Goal: Information Seeking & Learning: Learn about a topic

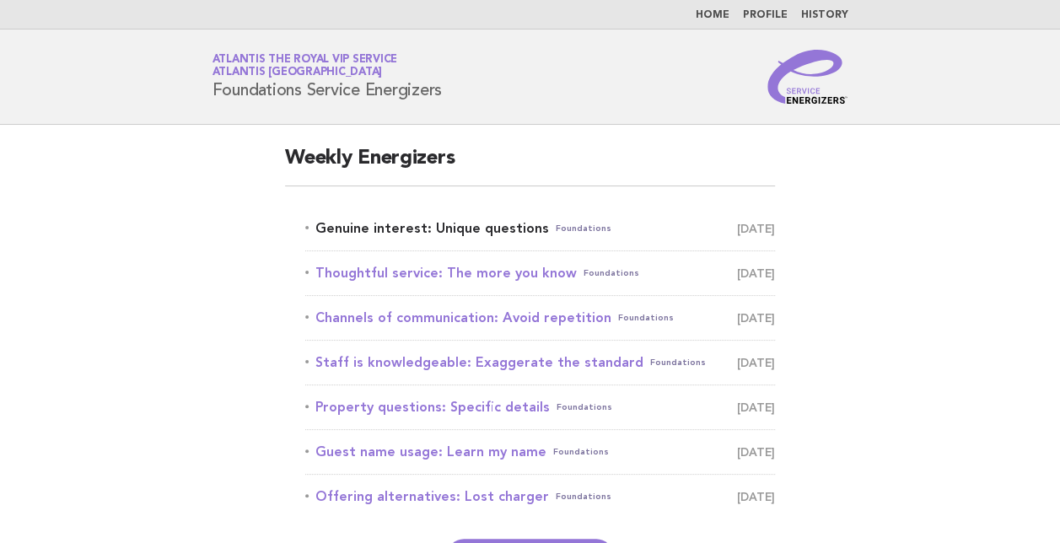
click at [356, 228] on link "Genuine interest: Unique questions Foundations [DATE]" at bounding box center [540, 229] width 470 height 24
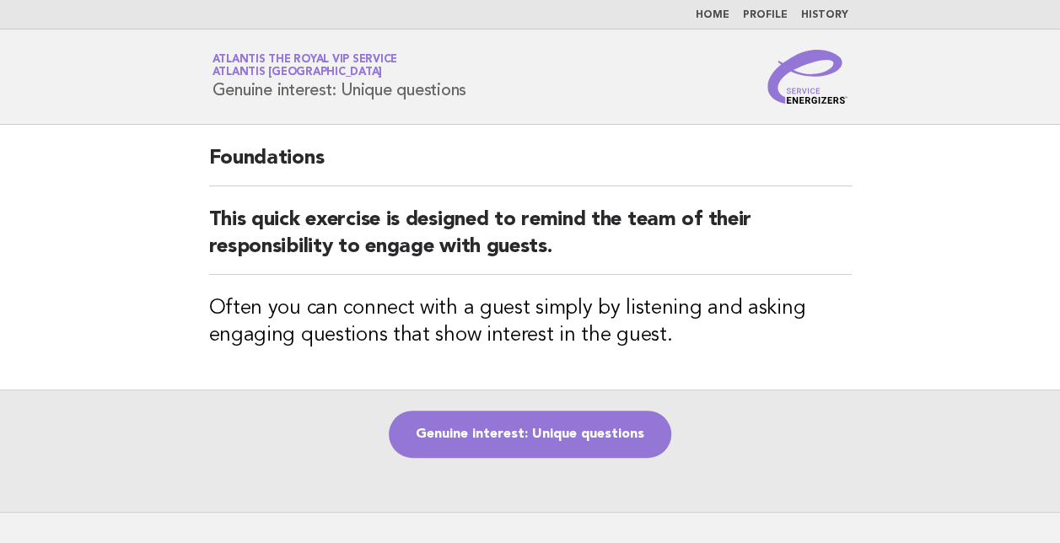
click at [211, 86] on div "Service Energizers Atlantis the Royal VIP Service Atlantis [GEOGRAPHIC_DATA] Ge…" at bounding box center [530, 77] width 683 height 54
drag, startPoint x: 213, startPoint y: 88, endPoint x: 477, endPoint y: 90, distance: 264.0
click at [477, 90] on div "Service Energizers Atlantis the Royal VIP Service Atlantis [GEOGRAPHIC_DATA] Ge…" at bounding box center [530, 77] width 683 height 54
copy h1 "Genuine interest: Unique questions"
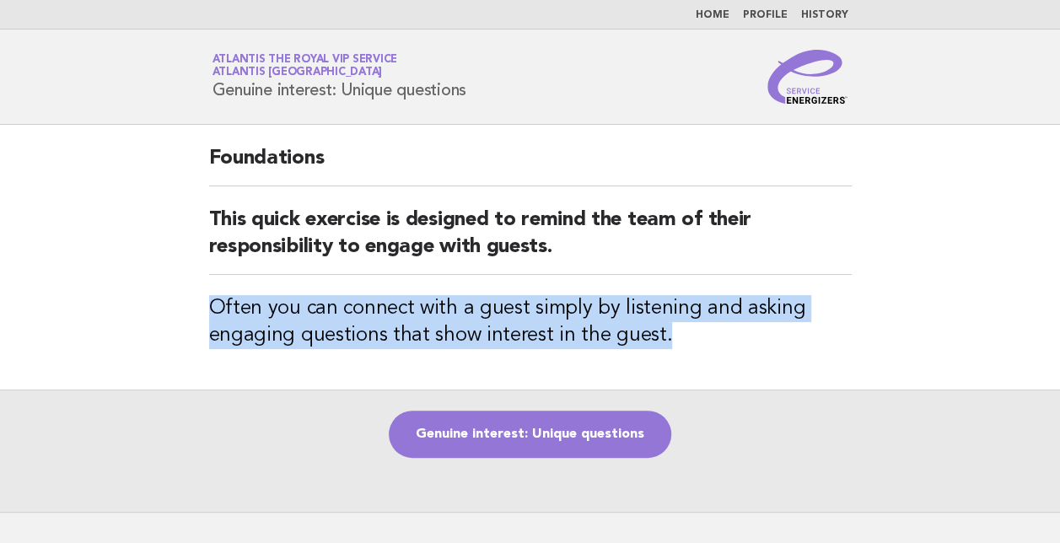
drag, startPoint x: 214, startPoint y: 306, endPoint x: 677, endPoint y: 342, distance: 464.4
click at [677, 342] on h3 "Often you can connect with a guest simply by listening and asking engaging ques…" at bounding box center [530, 322] width 643 height 54
copy h3 "Often you can connect with a guest simply by listening and asking engaging ques…"
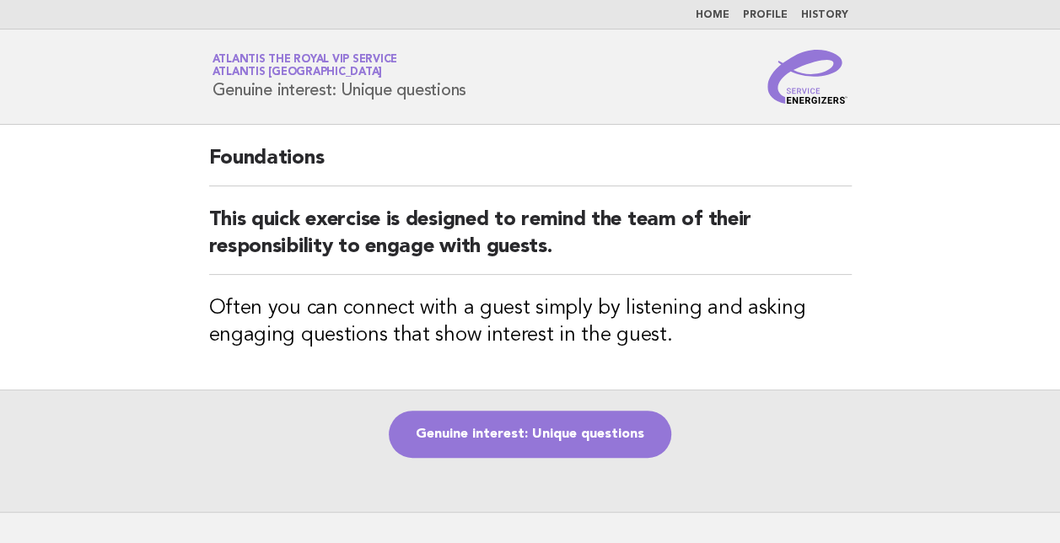
click at [633, 76] on div "Service Energizers Atlantis the Royal VIP Service Atlantis [GEOGRAPHIC_DATA] Ge…" at bounding box center [530, 77] width 683 height 54
click at [776, 395] on div "Genuine interest: Unique questions" at bounding box center [530, 451] width 1060 height 122
click at [782, 395] on div "Genuine interest: Unique questions" at bounding box center [530, 451] width 1060 height 122
click at [148, 95] on header "Service Energizers Atlantis the Royal VIP Service Atlantis [GEOGRAPHIC_DATA] Ge…" at bounding box center [530, 77] width 1060 height 95
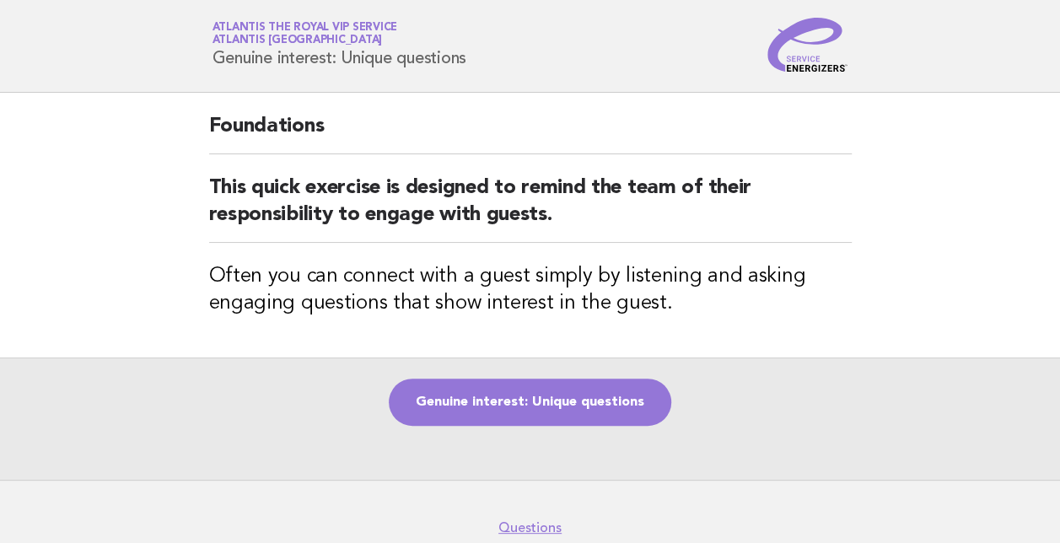
scroll to position [99, 0]
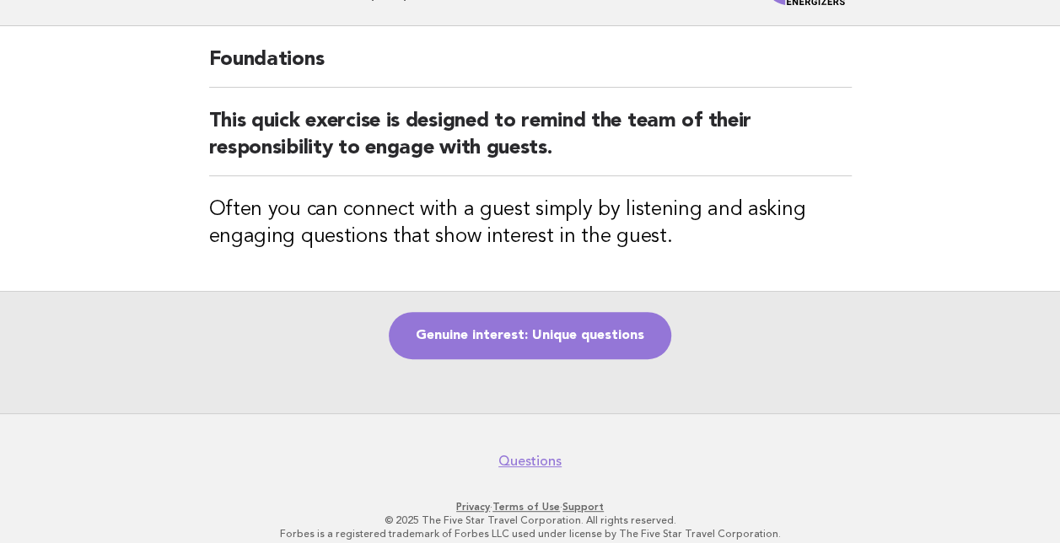
click at [101, 154] on main "Foundations This quick exercise is designed to remind the team of their respons…" at bounding box center [530, 219] width 1060 height 387
click at [104, 91] on main "Foundations This quick exercise is designed to remind the team of their respons…" at bounding box center [530, 219] width 1060 height 387
click at [157, 98] on main "Foundations This quick exercise is designed to remind the team of their respons…" at bounding box center [530, 219] width 1060 height 387
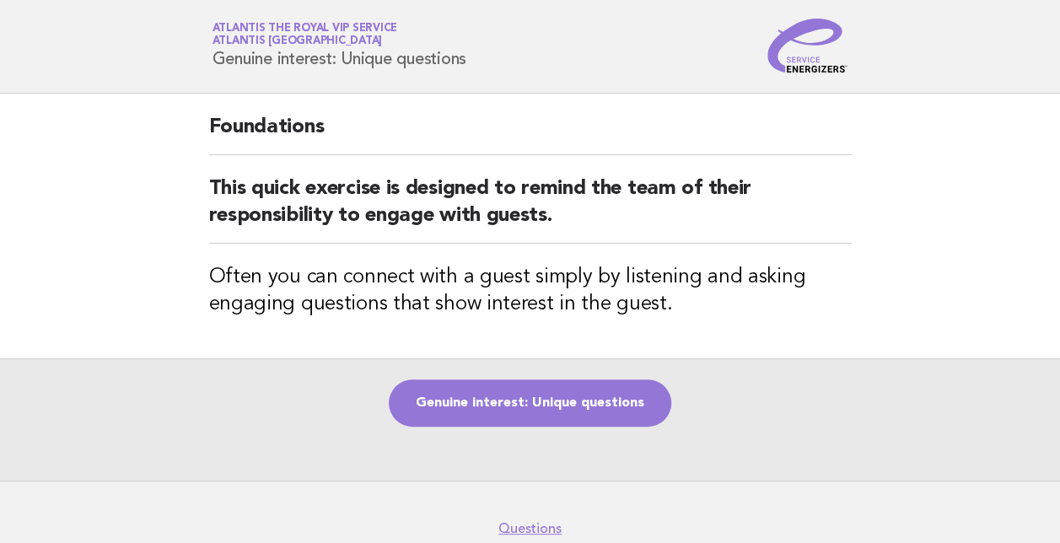
scroll to position [0, 0]
